Goal: Information Seeking & Learning: Learn about a topic

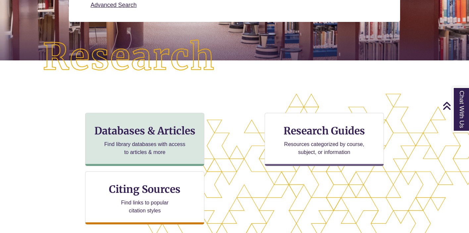
scroll to position [151, 0]
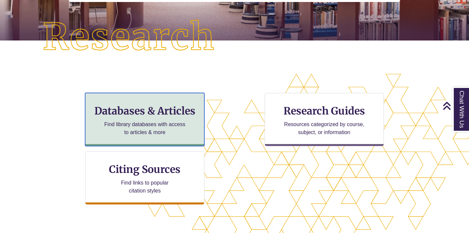
click at [179, 121] on p "Find library databases with access to articles & more" at bounding box center [145, 128] width 86 height 16
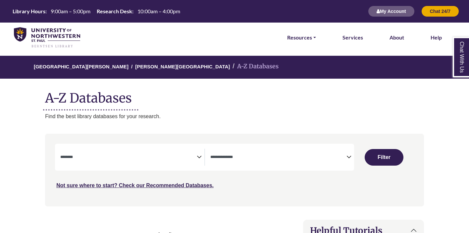
select select "Database Subject Filter"
select select "Database Types Filter"
select select "Database Subject Filter"
select select "Database Types Filter"
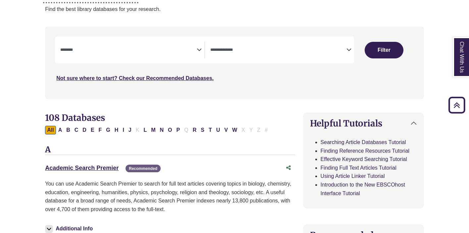
scroll to position [103, 0]
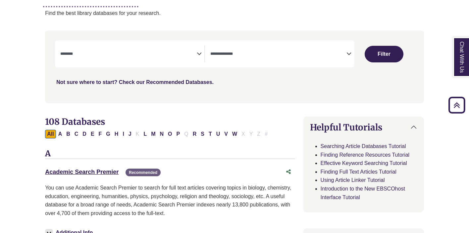
click at [184, 83] on link "Not sure where to start? Check our Recommended Databases." at bounding box center [134, 82] width 157 height 6
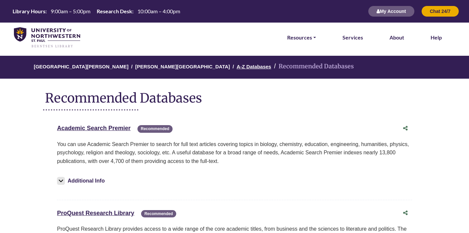
click at [237, 66] on link "A-Z Databases" at bounding box center [254, 66] width 34 height 7
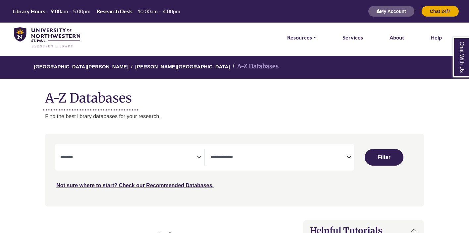
select select "Database Subject Filter"
select select "Database Types Filter"
select select "Database Subject Filter"
select select "Database Types Filter"
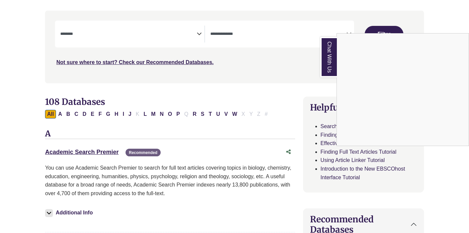
scroll to position [123, 0]
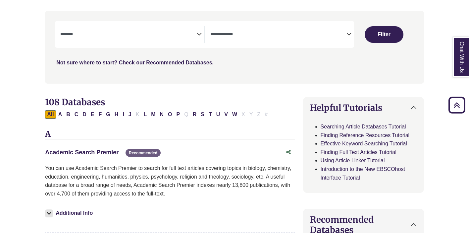
click at [250, 134] on h3 "A" at bounding box center [170, 134] width 250 height 10
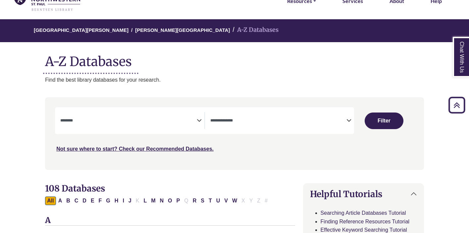
scroll to position [0, 0]
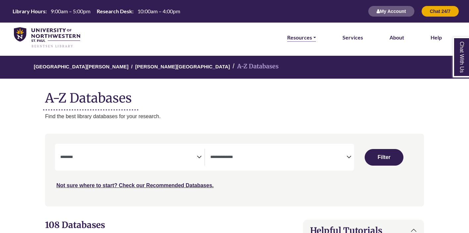
click at [302, 34] on link "Resources" at bounding box center [301, 37] width 29 height 9
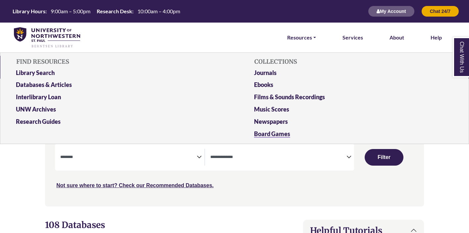
click at [270, 133] on link "Board Games" at bounding box center [353, 135] width 209 height 12
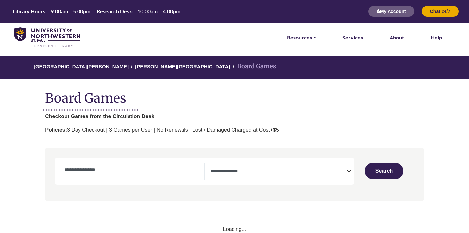
select select "Number of Players"
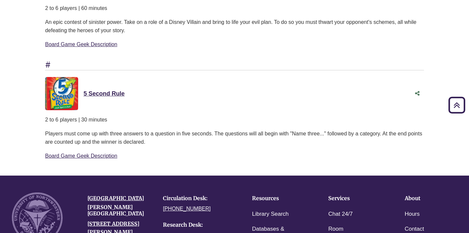
scroll to position [4941, 0]
